Goal: Task Accomplishment & Management: Manage account settings

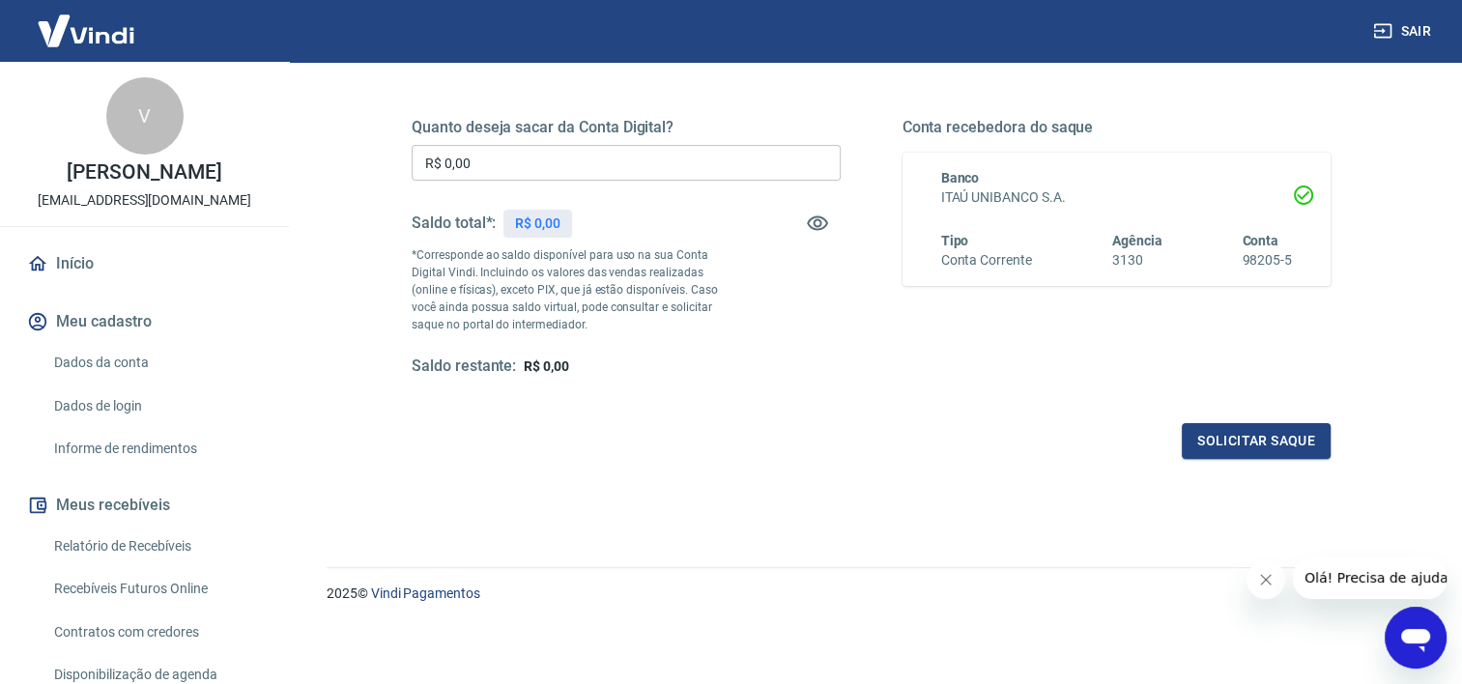
scroll to position [20, 0]
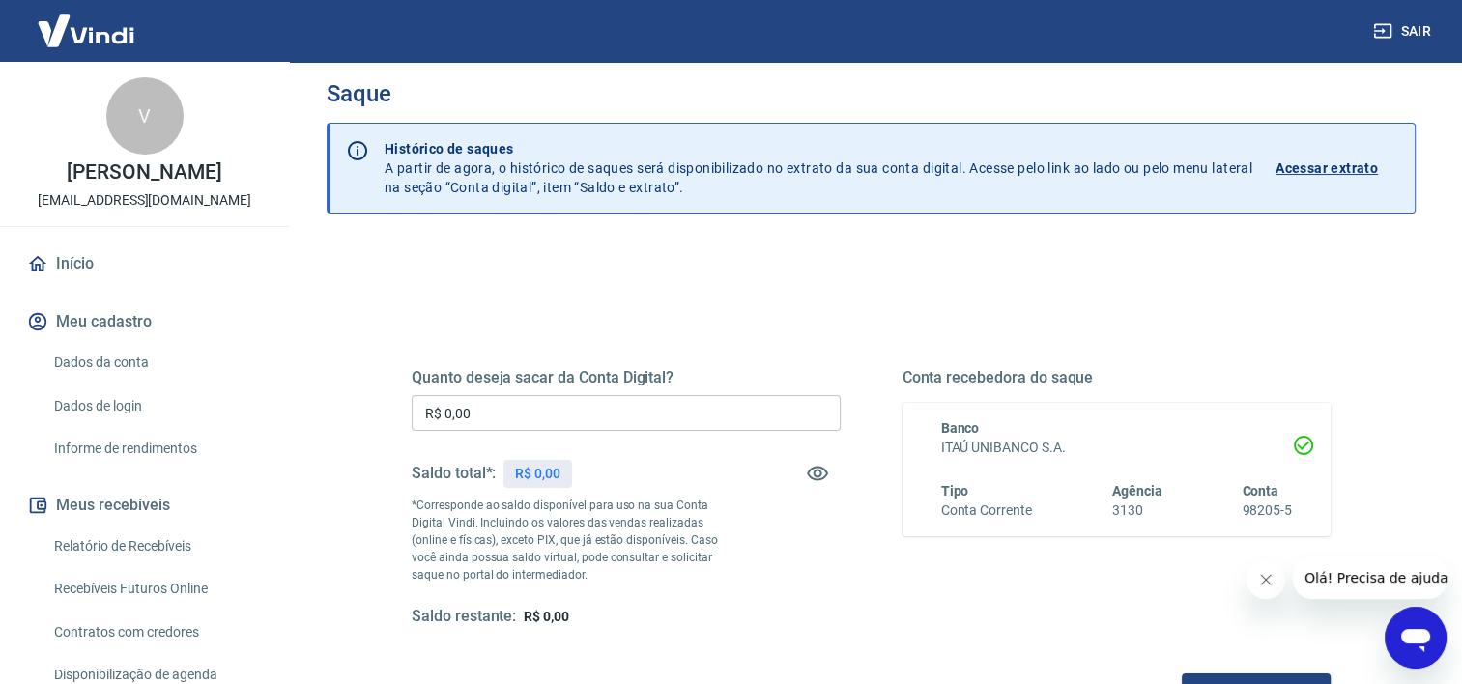
click at [1317, 167] on p "Acessar extrato" at bounding box center [1327, 168] width 102 height 19
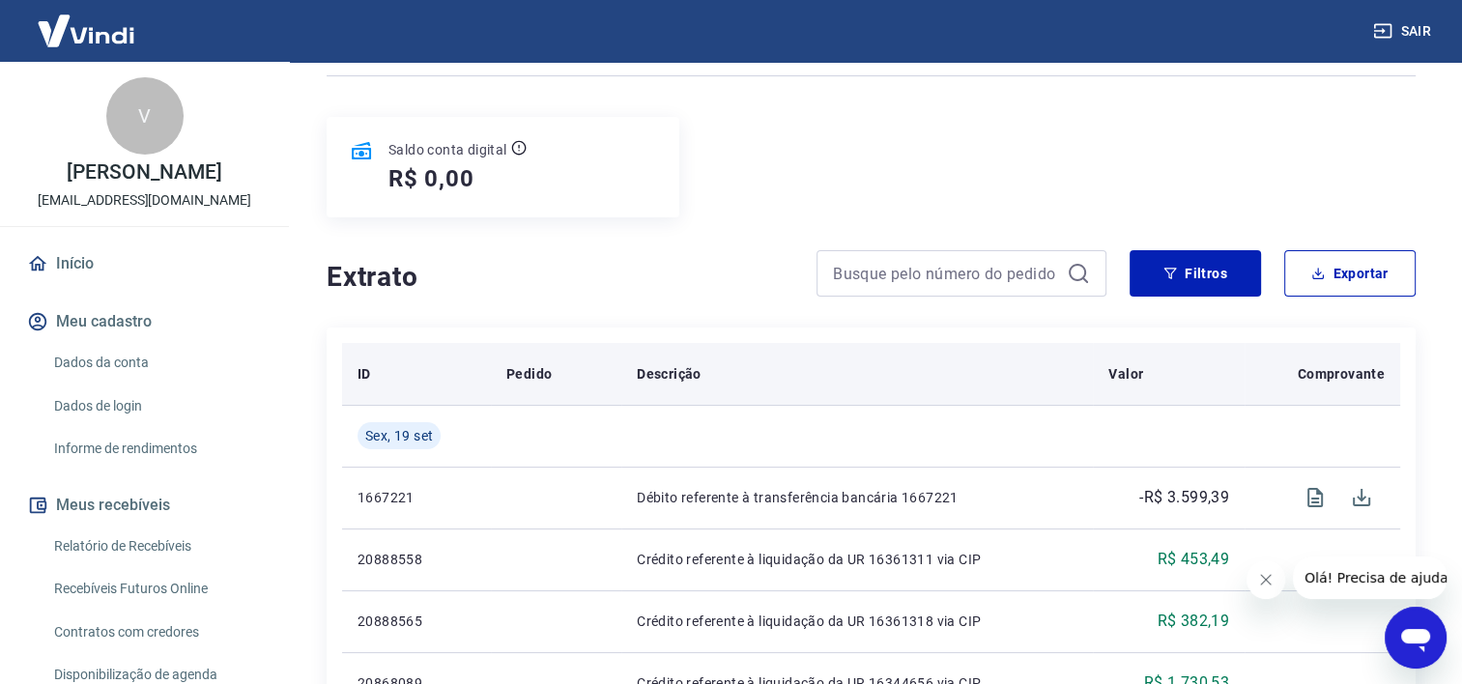
scroll to position [298, 0]
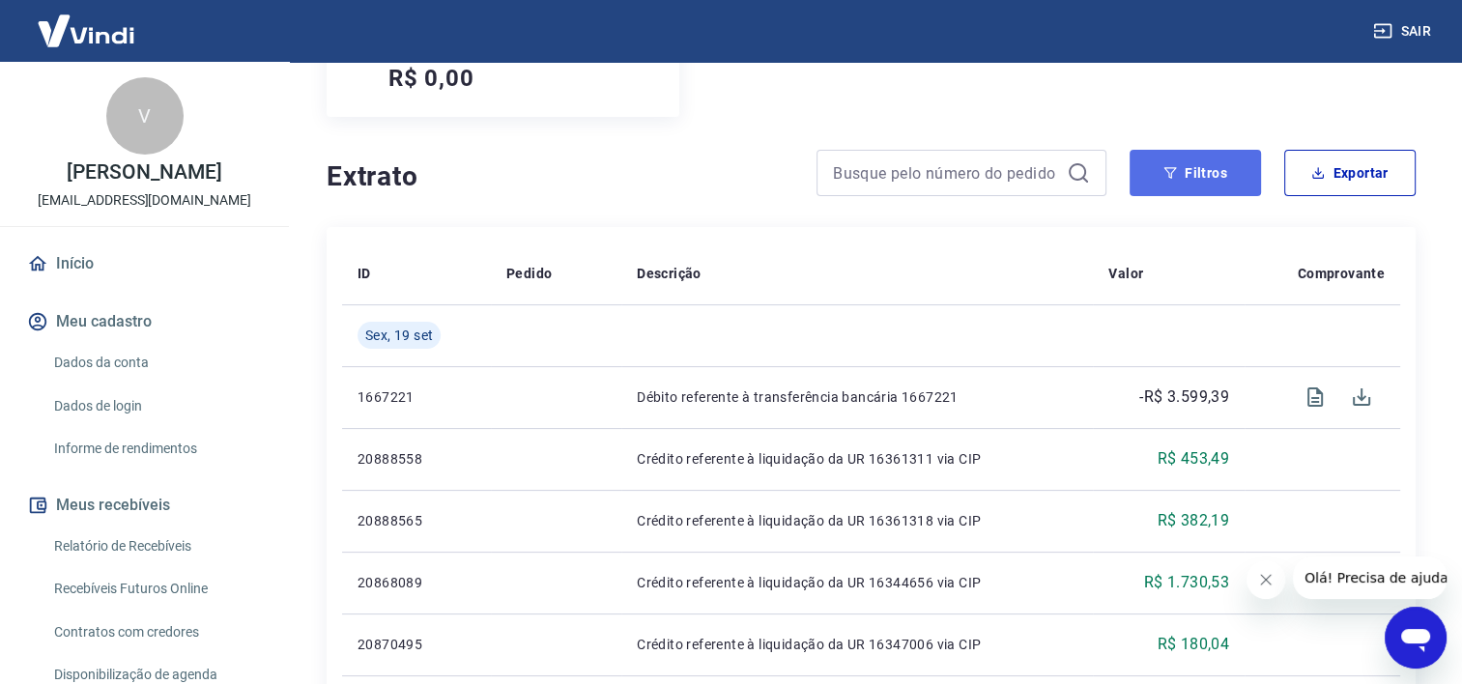
click at [1160, 183] on button "Filtros" at bounding box center [1195, 173] width 131 height 46
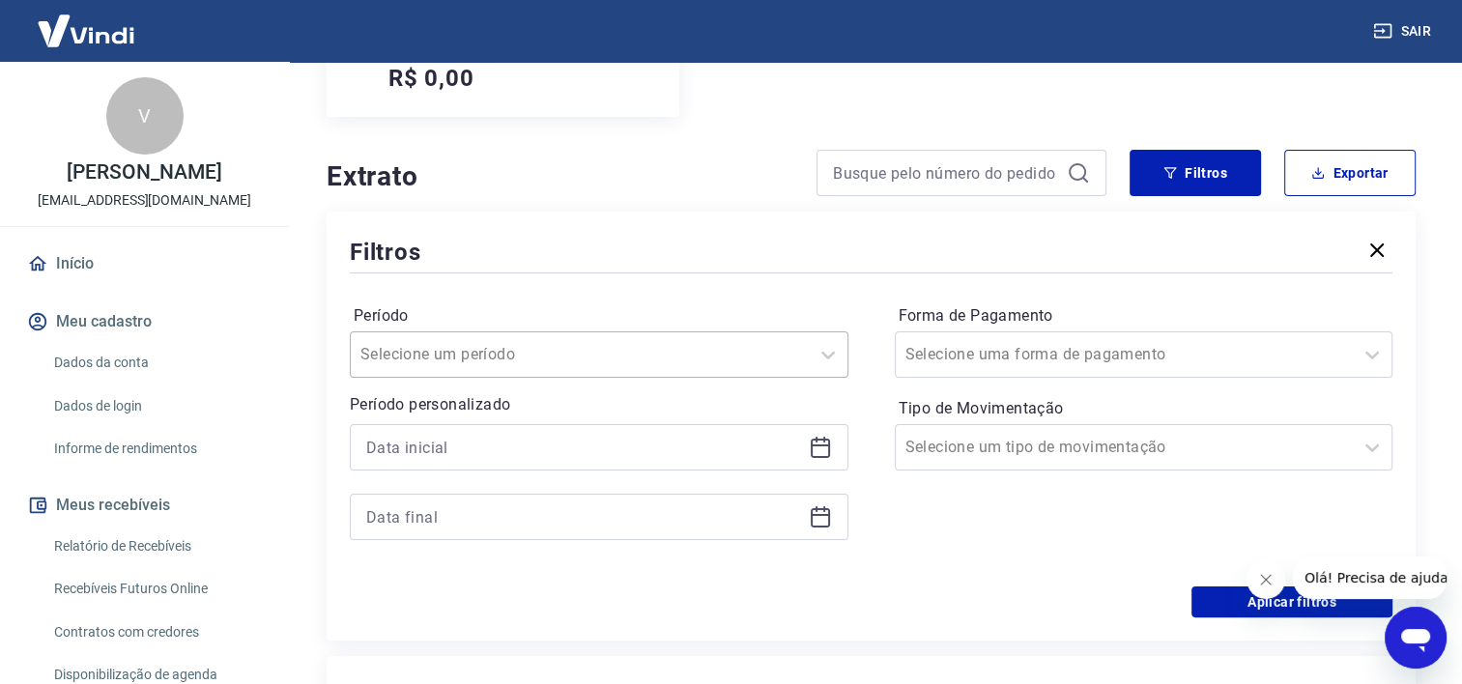
click at [582, 362] on div at bounding box center [580, 354] width 439 height 27
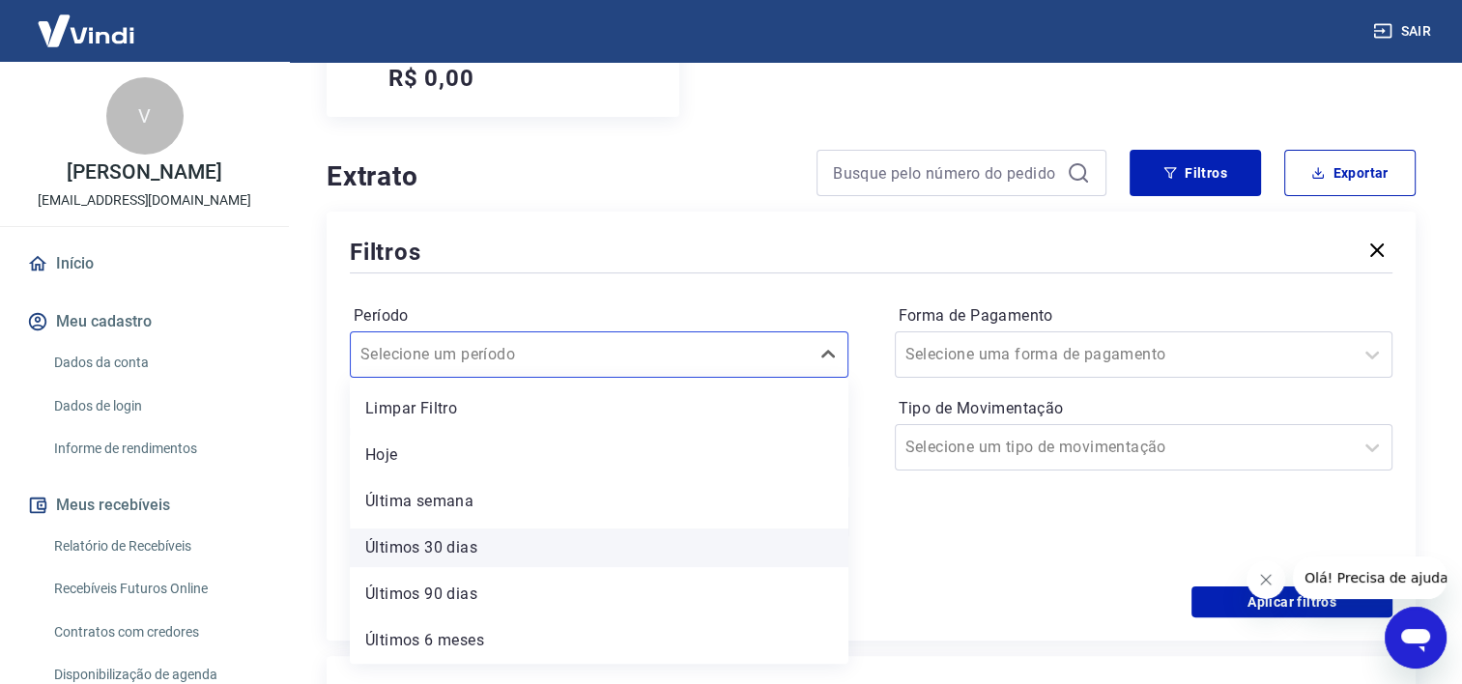
click at [472, 553] on div "Últimos 30 dias" at bounding box center [599, 548] width 499 height 39
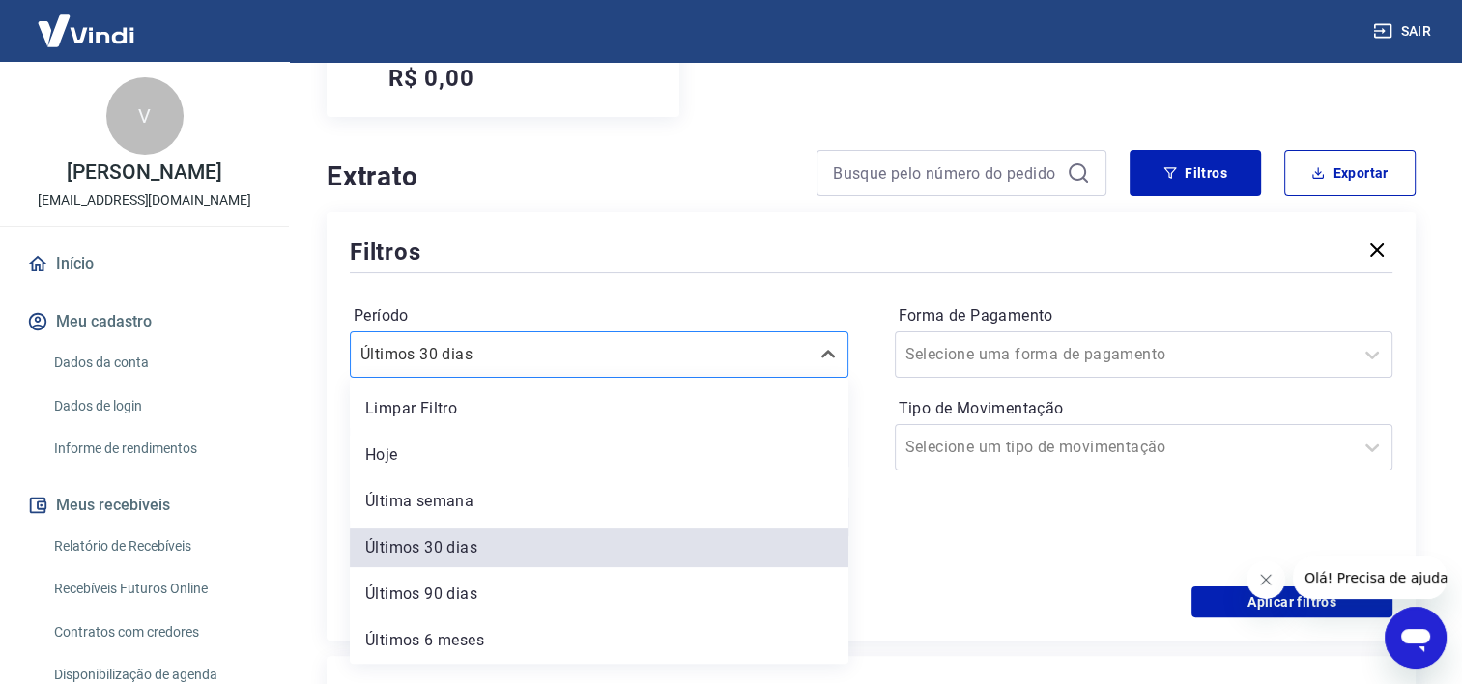
click at [534, 362] on input "Período" at bounding box center [458, 354] width 195 height 23
click at [543, 331] on div "Período option Hoje focused, 2 of 6. 6 results available. Use Up and Down to ch…" at bounding box center [599, 339] width 499 height 77
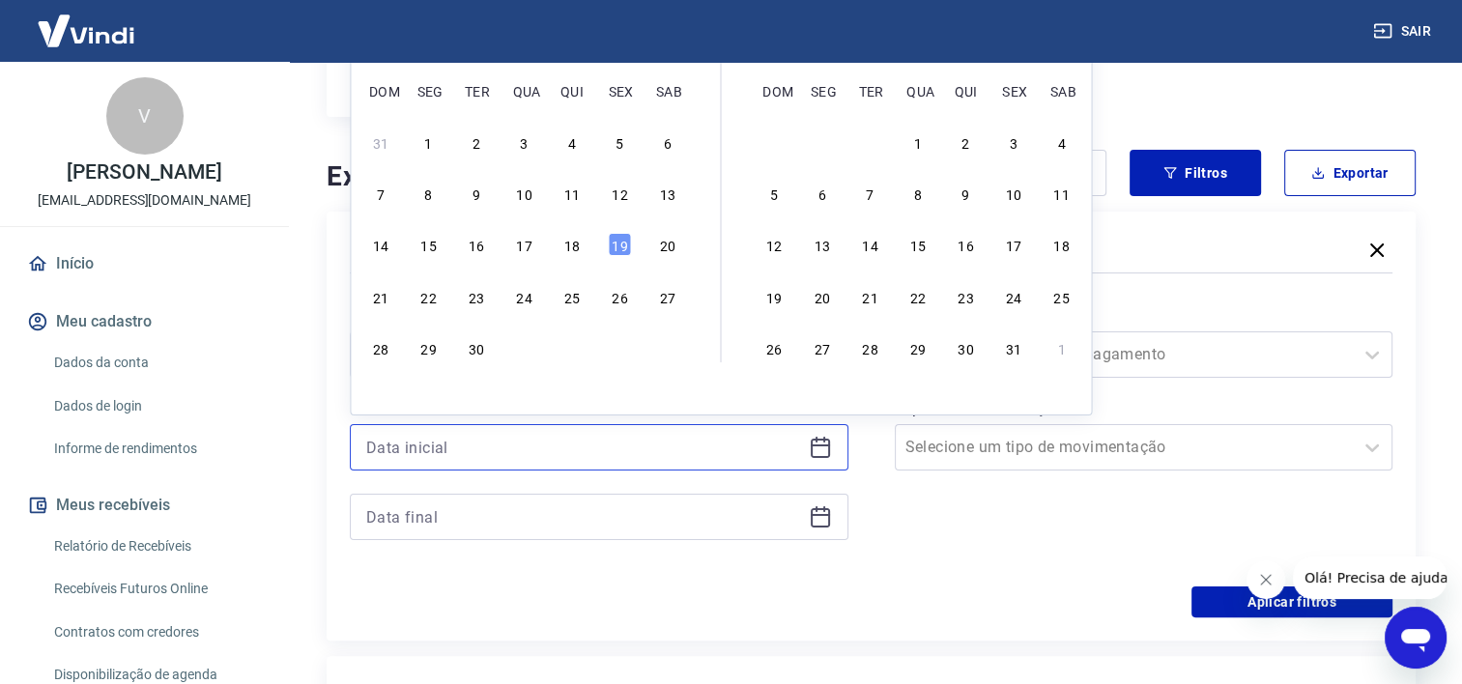
click at [471, 453] on input at bounding box center [583, 447] width 435 height 29
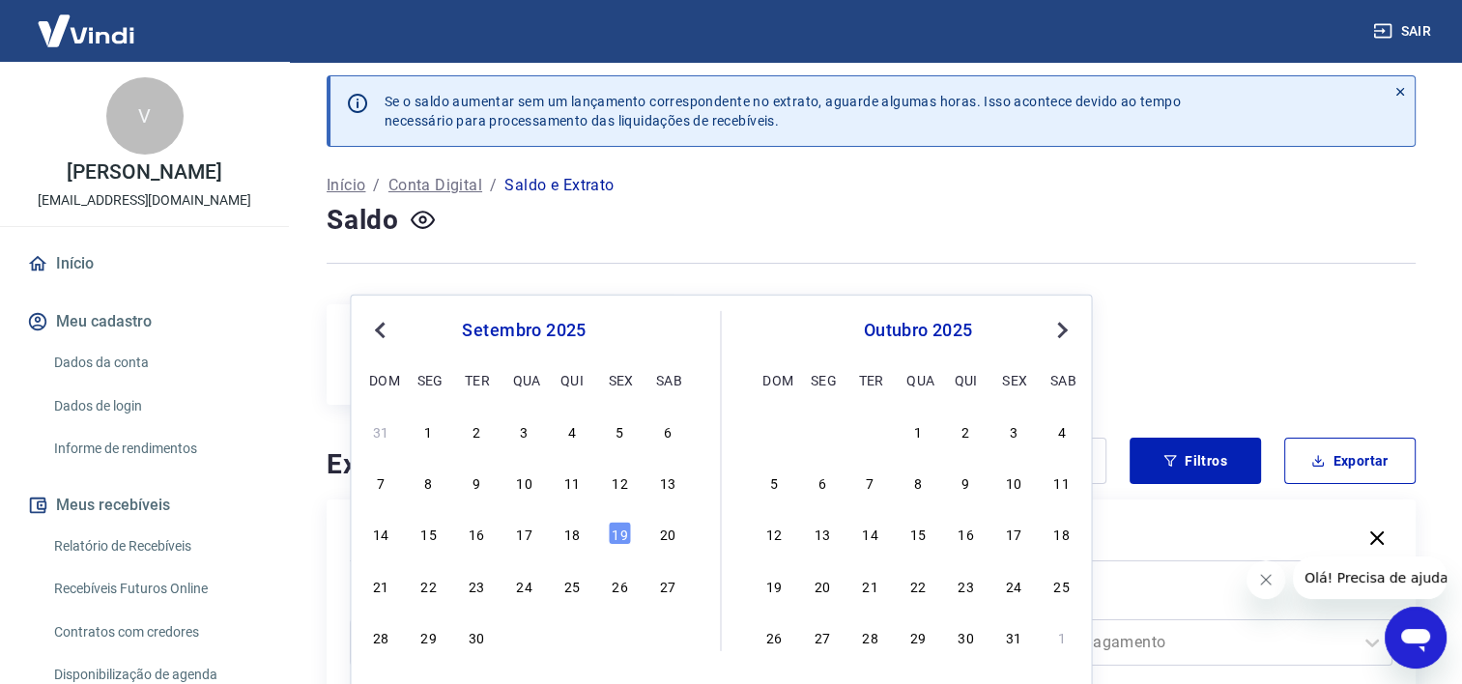
scroll to position [8, 0]
click at [387, 317] on div "setembro 2025 dom seg ter qua qui sex sab" at bounding box center [523, 354] width 315 height 82
click at [382, 334] on span "Previous Month" at bounding box center [382, 331] width 0 height 22
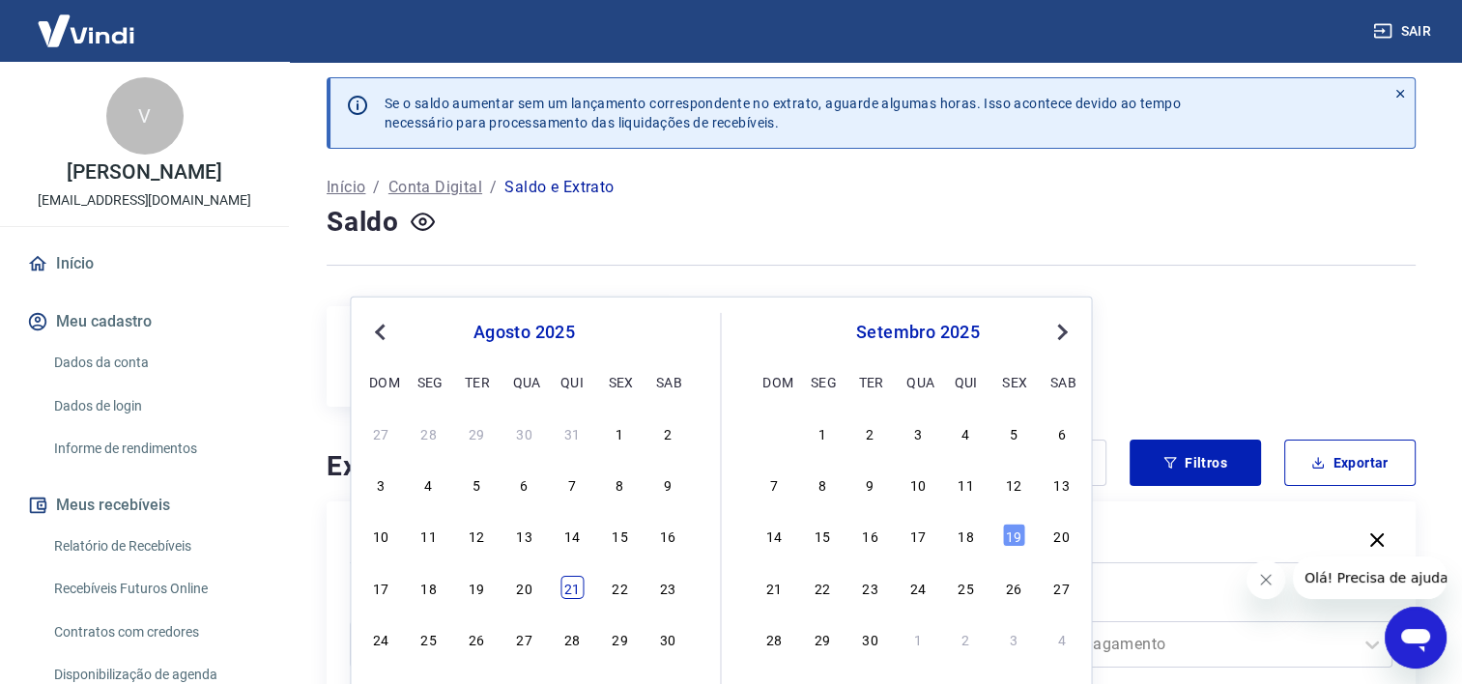
click at [576, 588] on div "21" at bounding box center [572, 587] width 23 height 23
type input "[DATE]"
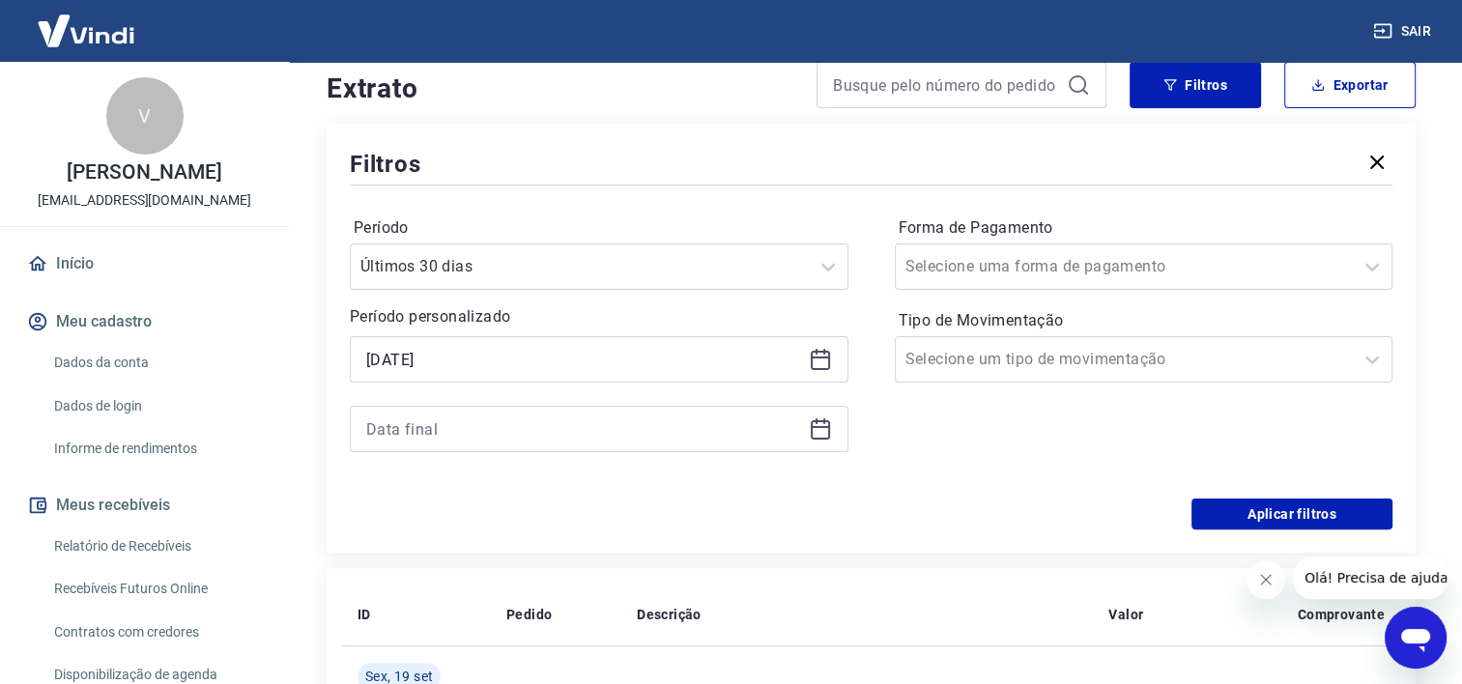
scroll to position [387, 0]
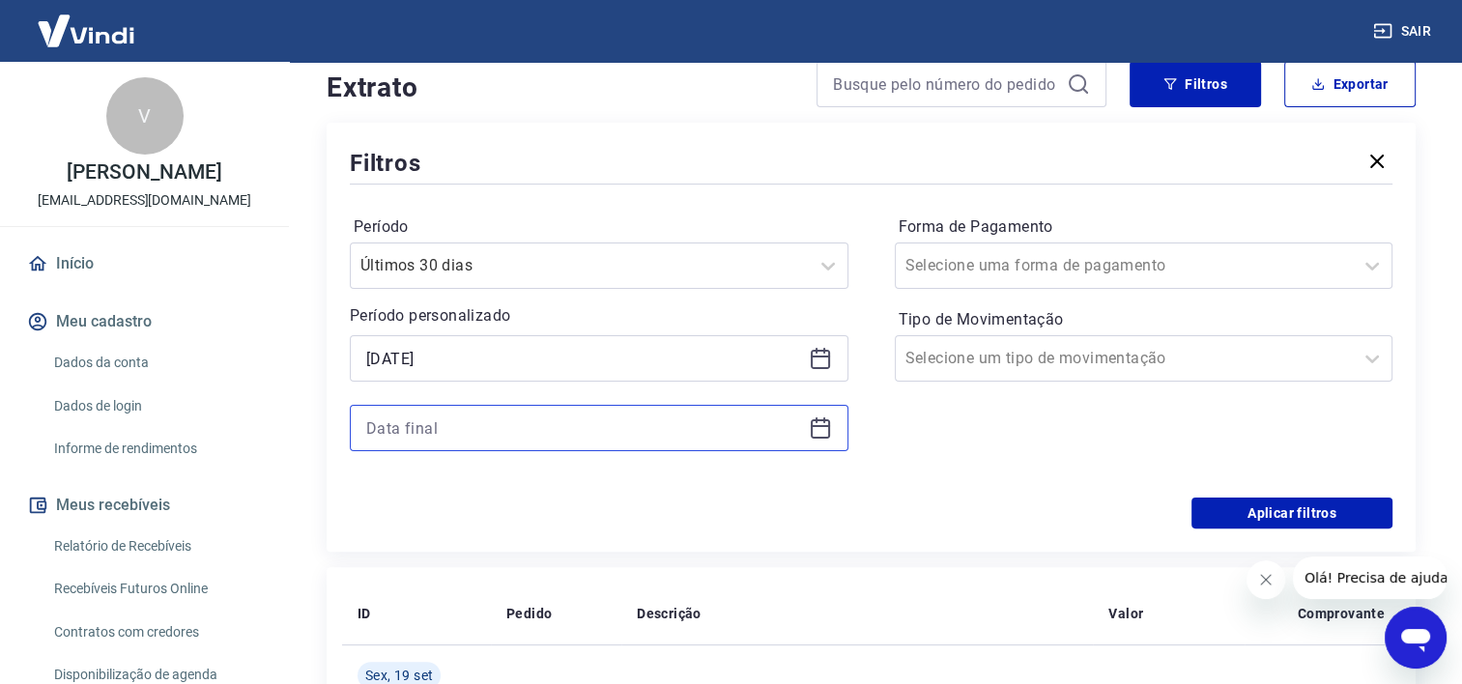
click at [572, 435] on input at bounding box center [583, 428] width 435 height 29
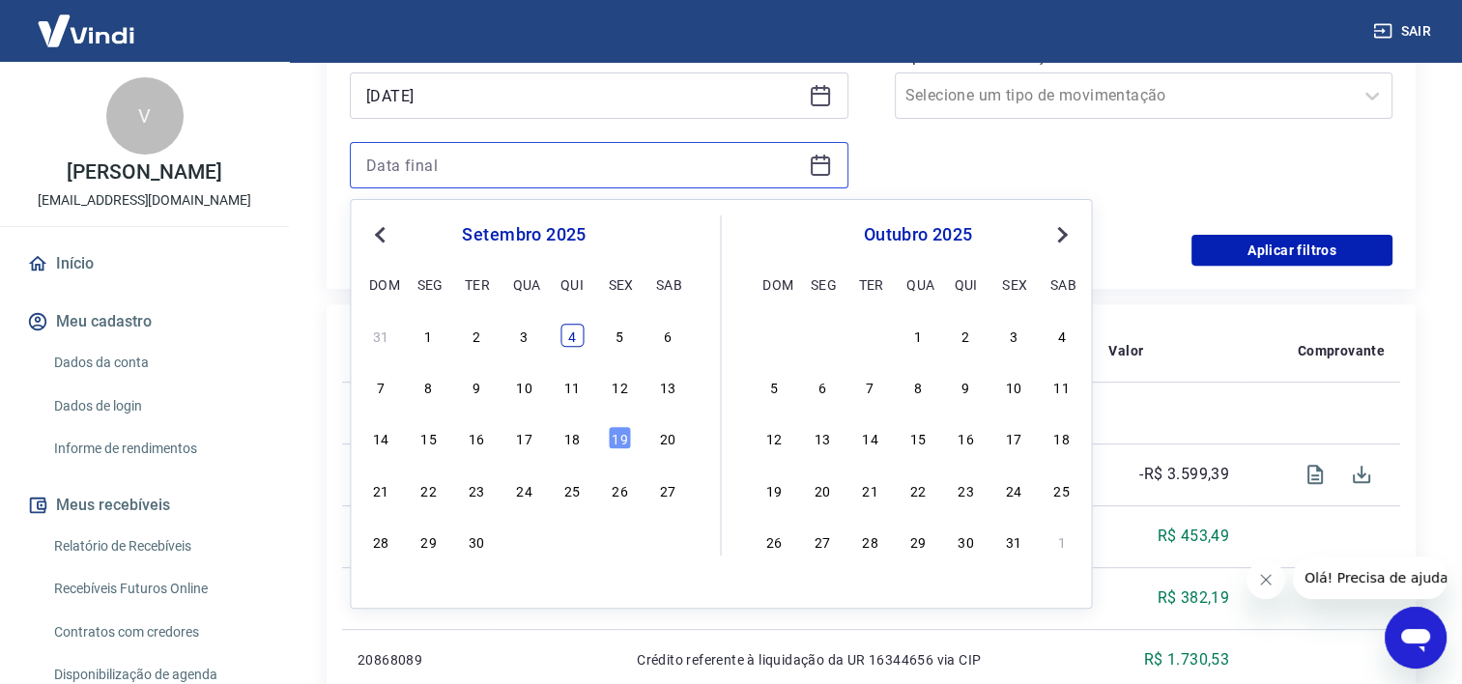
scroll to position [649, 0]
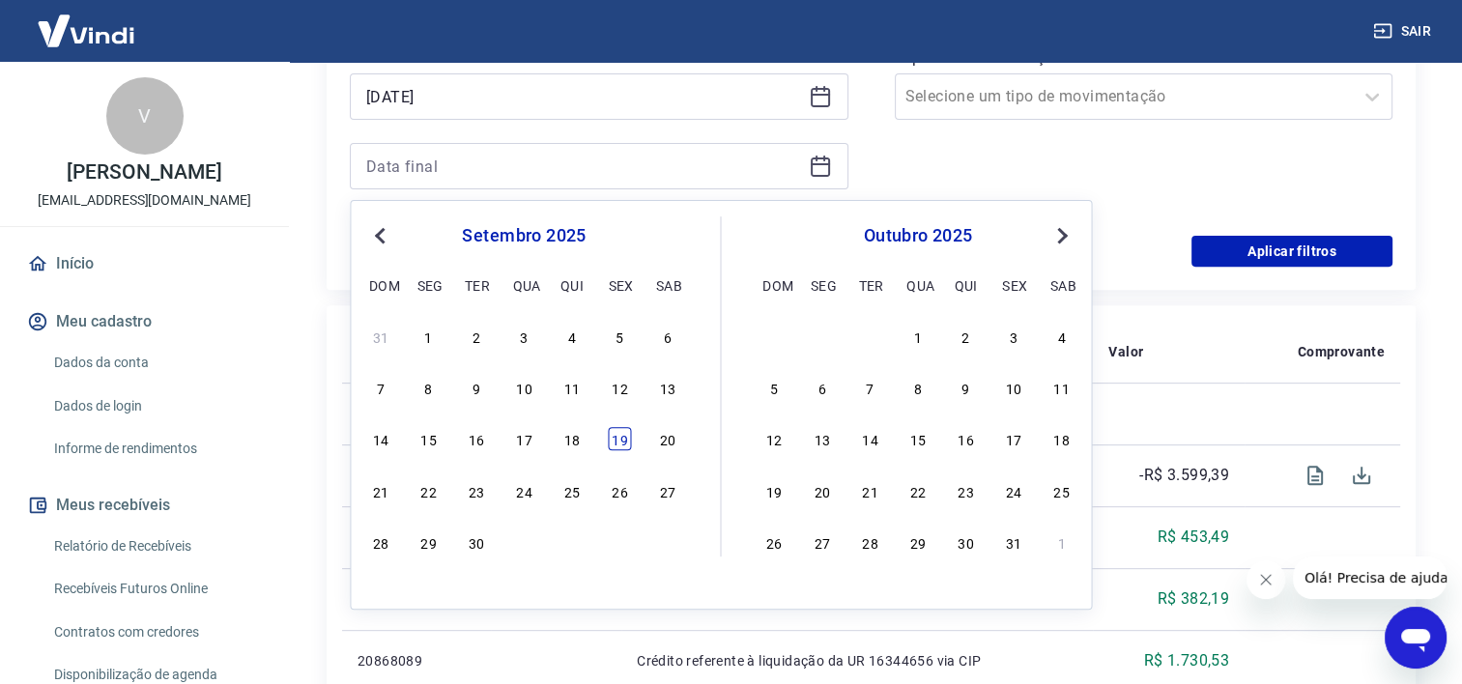
click at [619, 440] on div "19" at bounding box center [619, 438] width 23 height 23
type input "[DATE]"
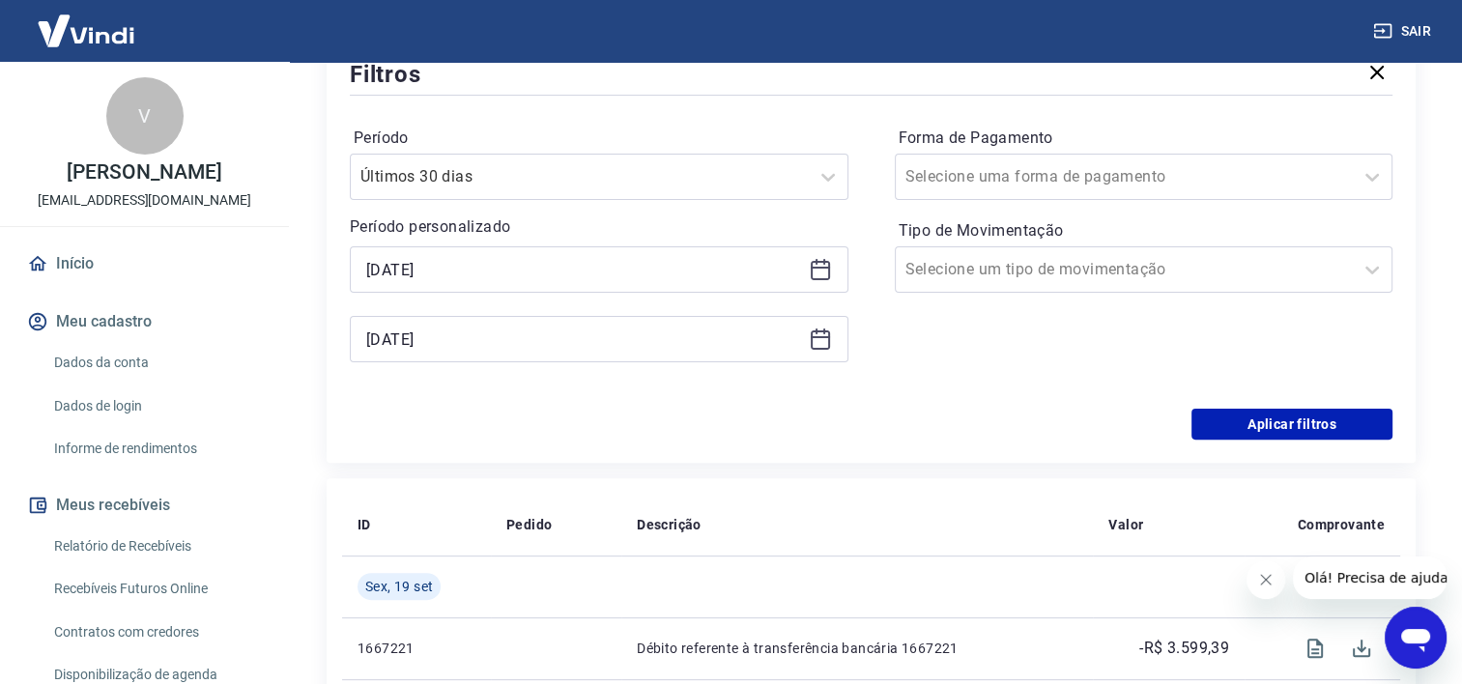
scroll to position [475, 0]
click at [1015, 185] on input "Forma de Pagamento" at bounding box center [1003, 177] width 195 height 23
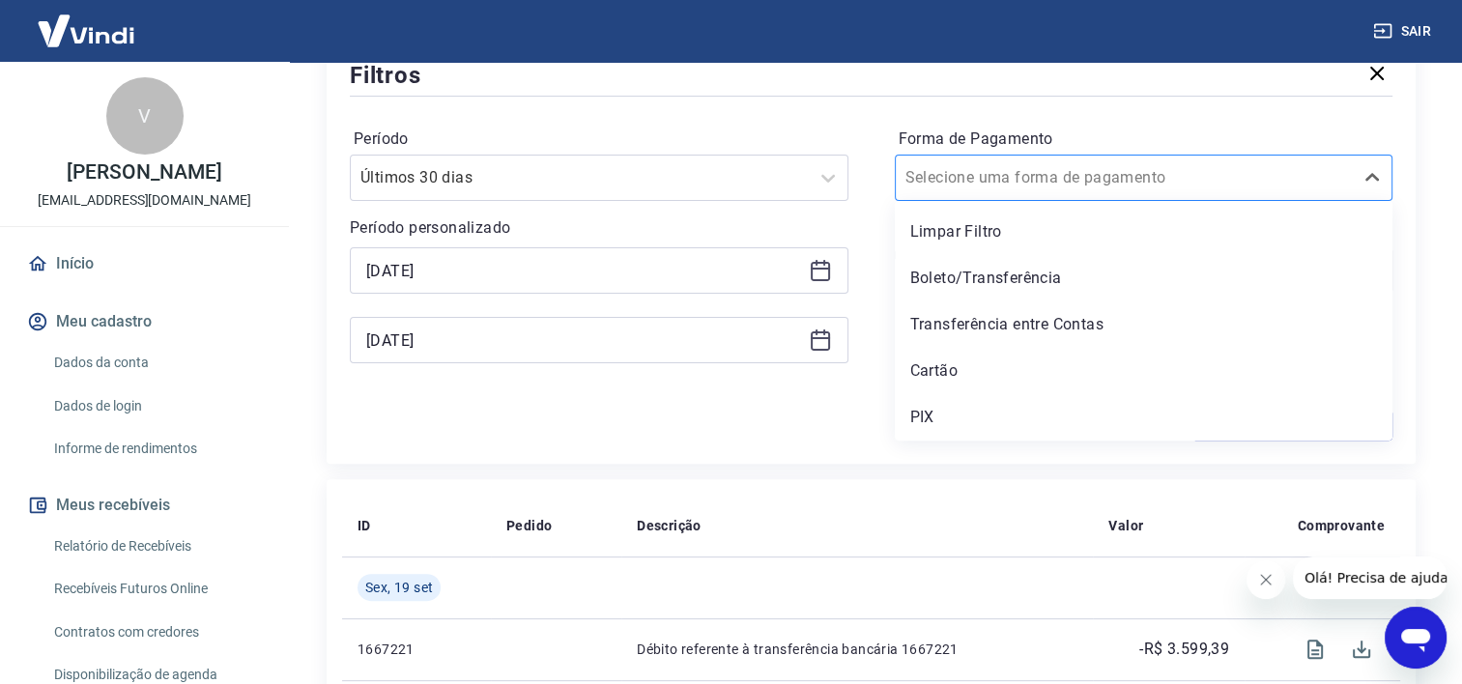
click at [1015, 185] on input "Forma de Pagamento" at bounding box center [1003, 177] width 195 height 23
click at [870, 165] on div "Período Últimos 30 dias Período personalizado Selected date: [DATE] [DATE] Sele…" at bounding box center [871, 255] width 1043 height 309
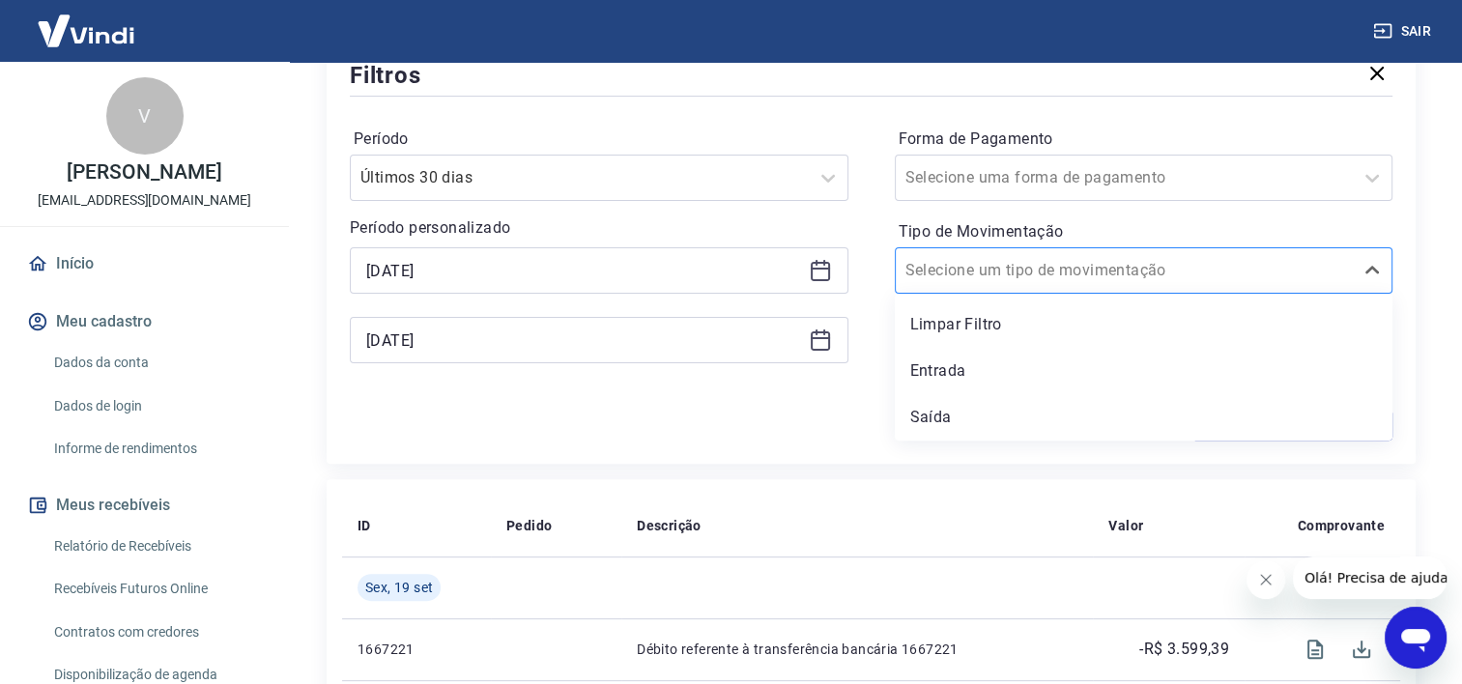
click at [954, 285] on div "Selecione um tipo de movimentação" at bounding box center [1125, 270] width 458 height 35
click at [939, 376] on div "Entrada" at bounding box center [1144, 371] width 499 height 39
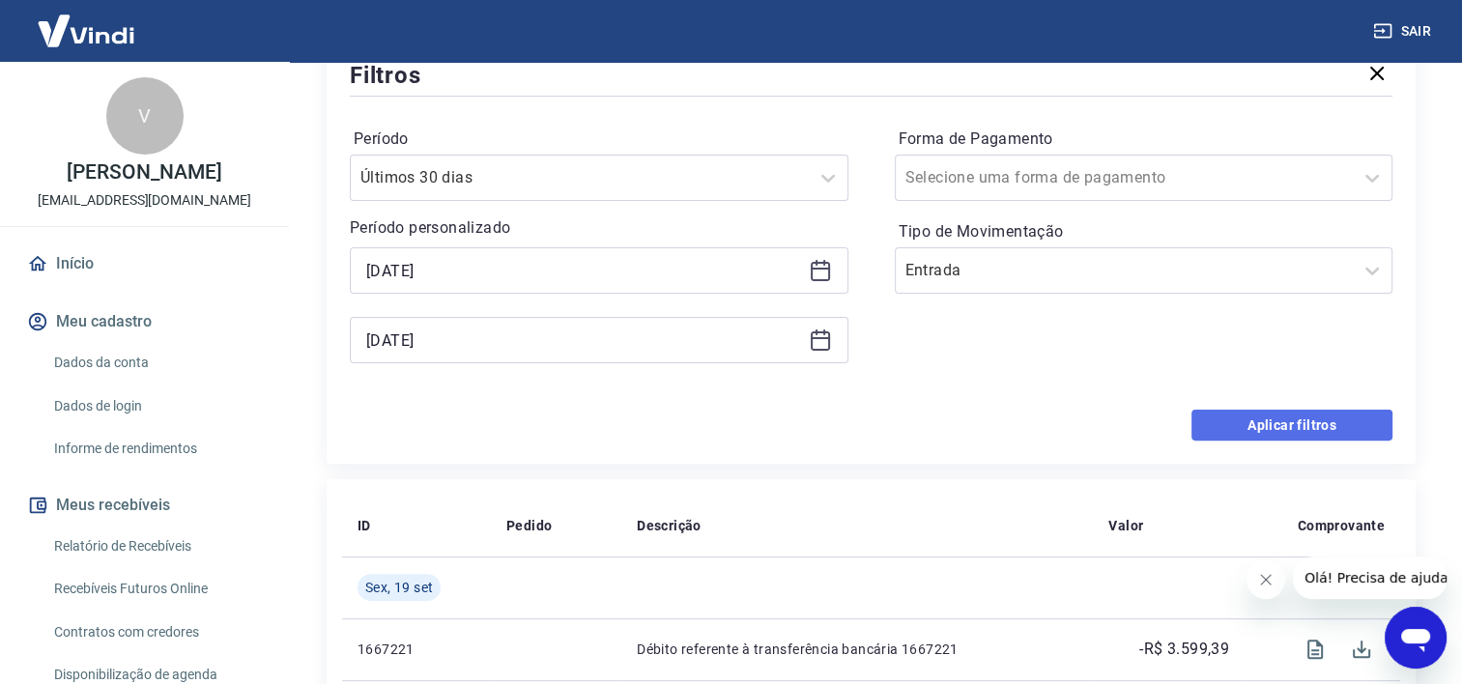
click at [1259, 427] on button "Aplicar filtros" at bounding box center [1292, 425] width 201 height 31
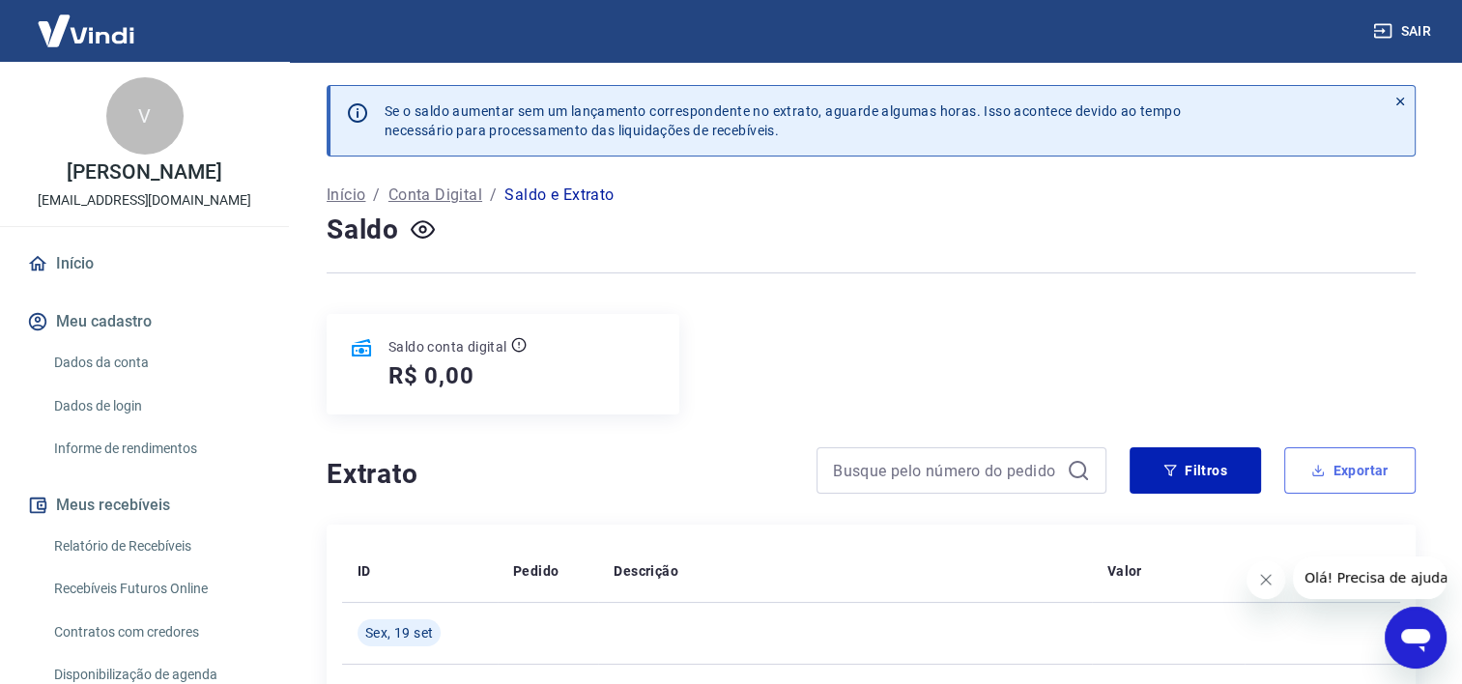
click at [1362, 476] on button "Exportar" at bounding box center [1350, 471] width 131 height 46
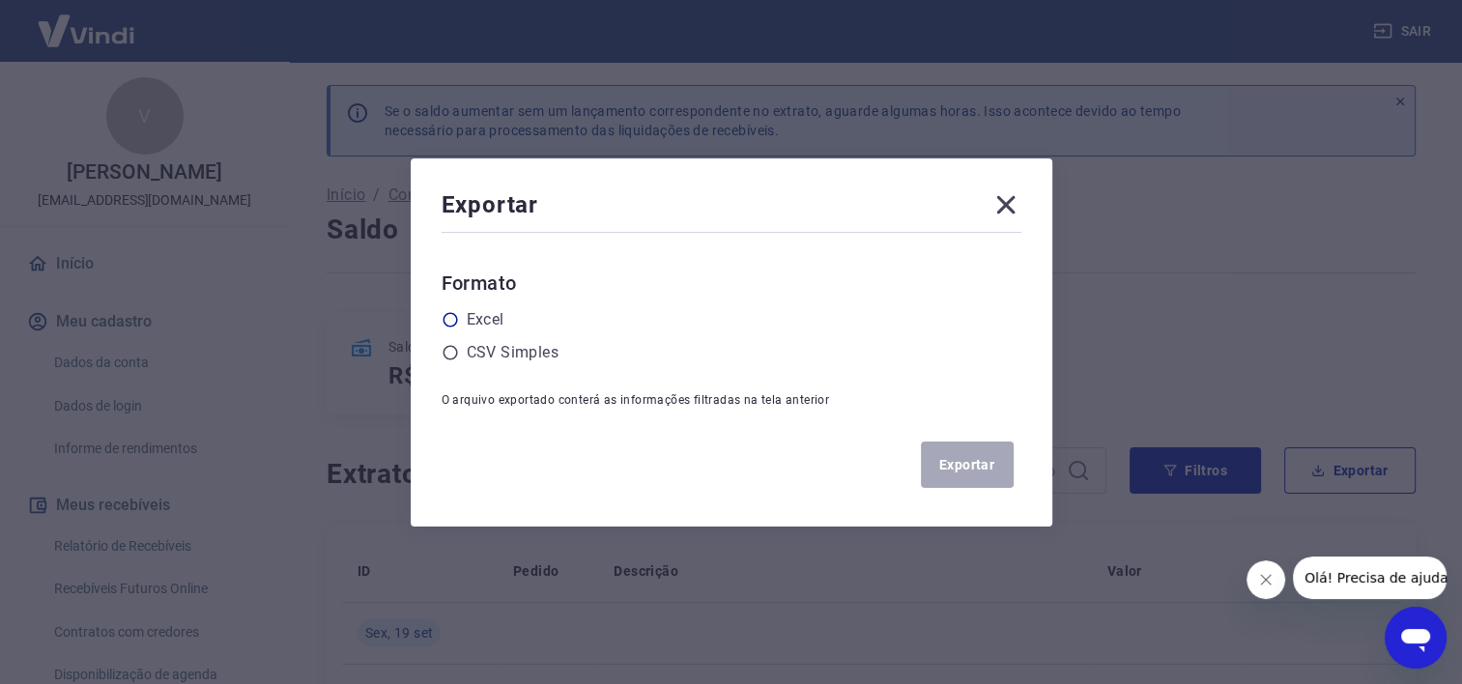
click at [452, 319] on icon at bounding box center [450, 319] width 17 height 17
click at [0, 0] on input "radio" at bounding box center [0, 0] width 0 height 0
click at [970, 469] on button "Exportar" at bounding box center [967, 465] width 93 height 46
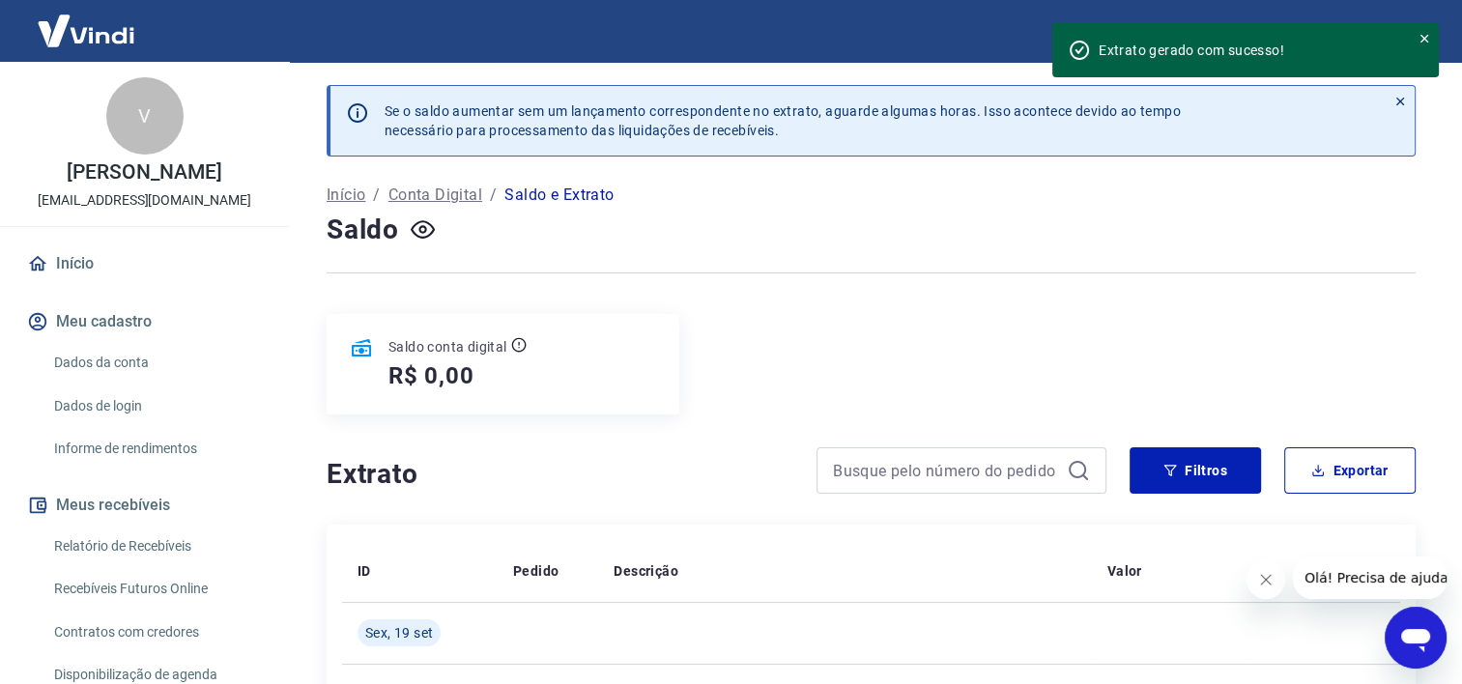
scroll to position [324, 0]
